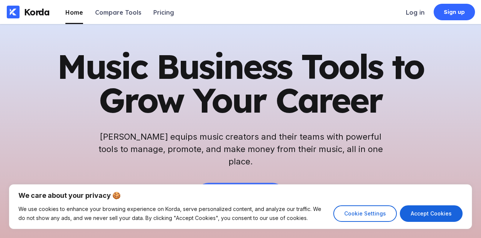
click at [229, 0] on div "Korda Home Compare Tools Pricing Log in Sign up" at bounding box center [240, 12] width 481 height 24
click at [412, 14] on div "Log in" at bounding box center [415, 13] width 19 height 8
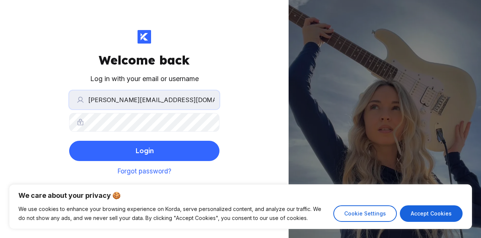
type input "[PERSON_NAME][EMAIL_ADDRESS][DOMAIN_NAME]"
click at [144, 151] on button "Login" at bounding box center [144, 151] width 150 height 20
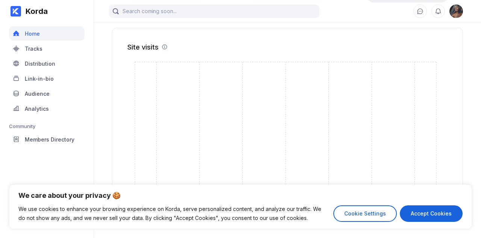
scroll to position [268, 0]
click at [57, 107] on div "Analytics" at bounding box center [47, 108] width 76 height 14
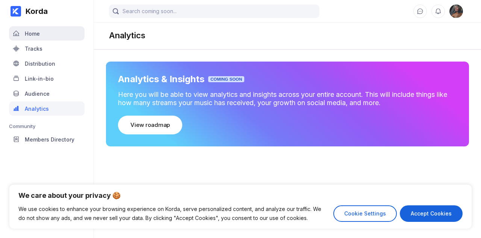
click at [45, 36] on div "Home" at bounding box center [47, 33] width 76 height 14
